Goal: Task Accomplishment & Management: Use online tool/utility

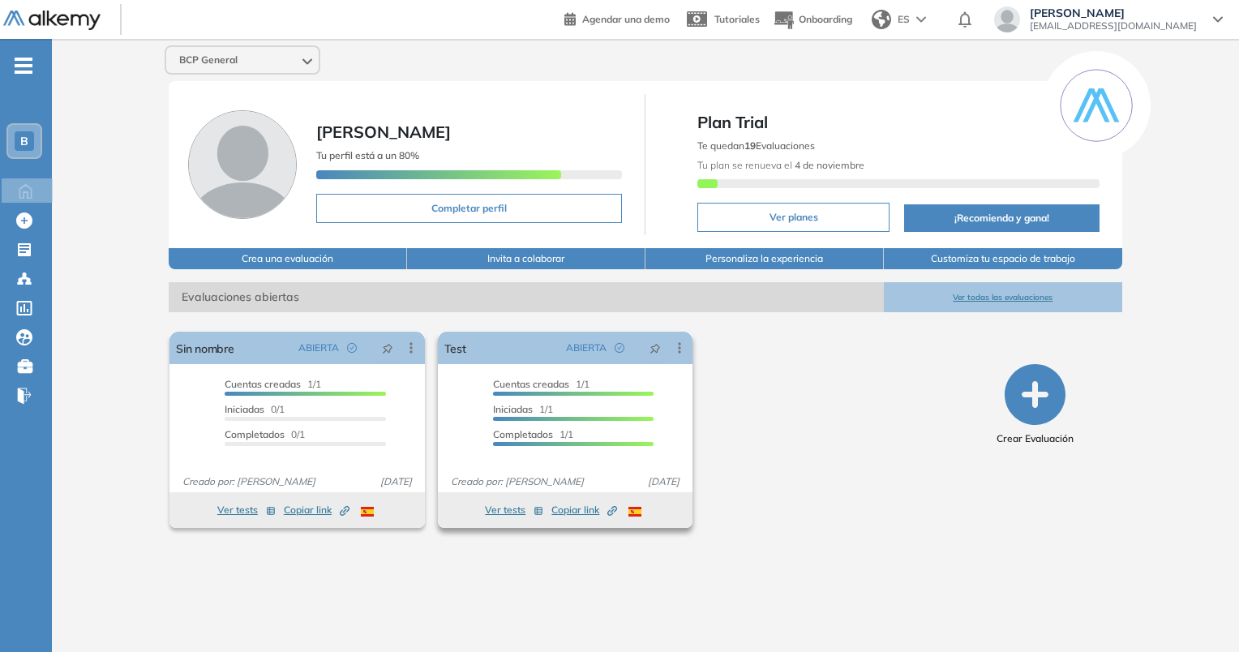
click at [574, 505] on span "Copiar link Created by potrace 1.16, written by [PERSON_NAME] [DATE]-[DATE]" at bounding box center [584, 510] width 66 height 15
click at [577, 508] on span "¡Copiado!" at bounding box center [584, 510] width 69 height 19
click at [574, 512] on span "Copiar link Created by potrace 1.16, written by [PERSON_NAME] [DATE]-[DATE]" at bounding box center [584, 510] width 66 height 15
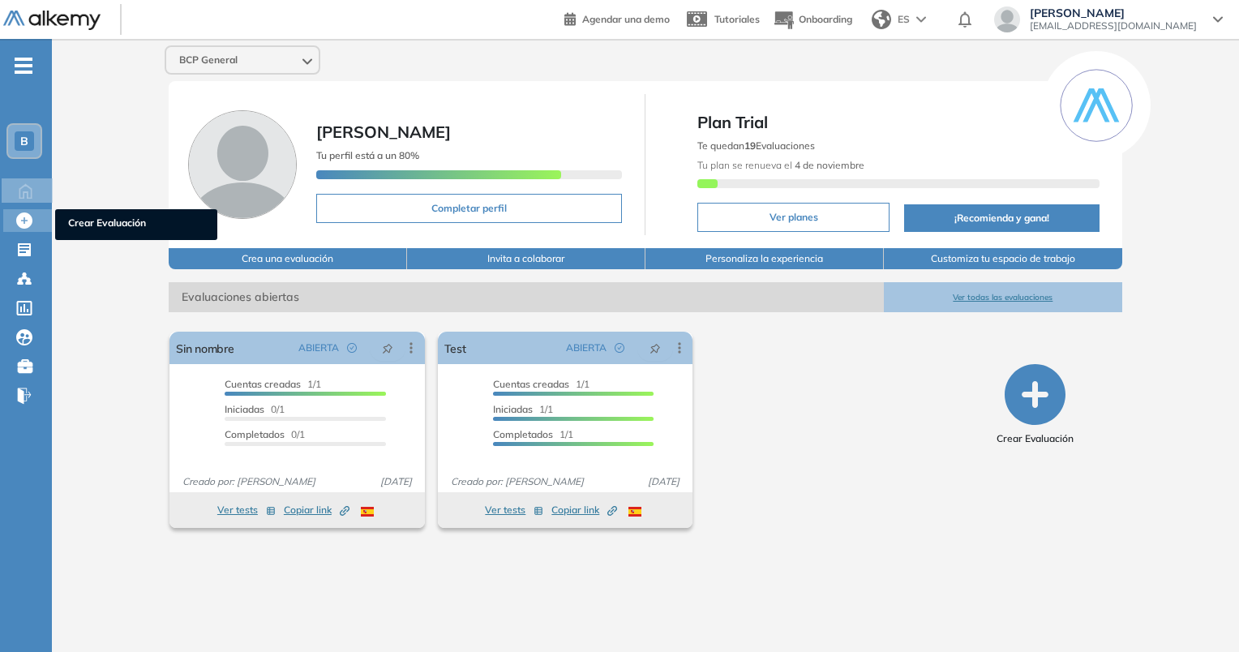
click at [23, 221] on icon at bounding box center [24, 220] width 16 height 16
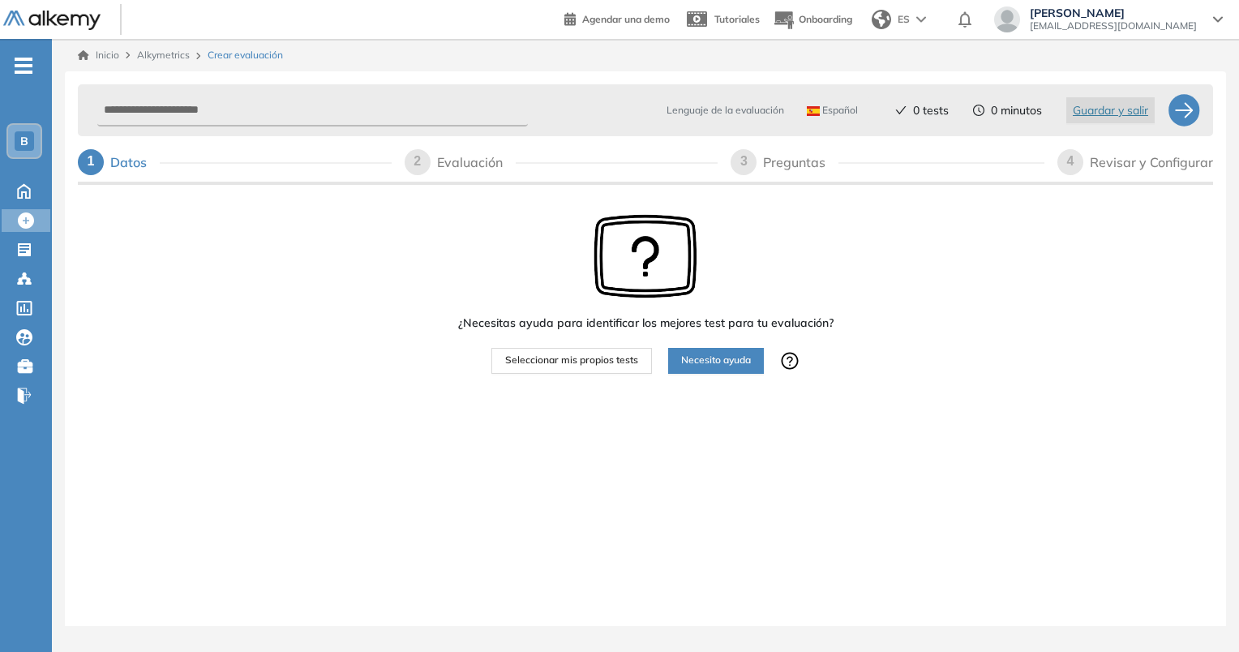
click at [570, 360] on span "Seleccionar mis propios tests" at bounding box center [571, 360] width 133 height 15
